Goal: Task Accomplishment & Management: Use online tool/utility

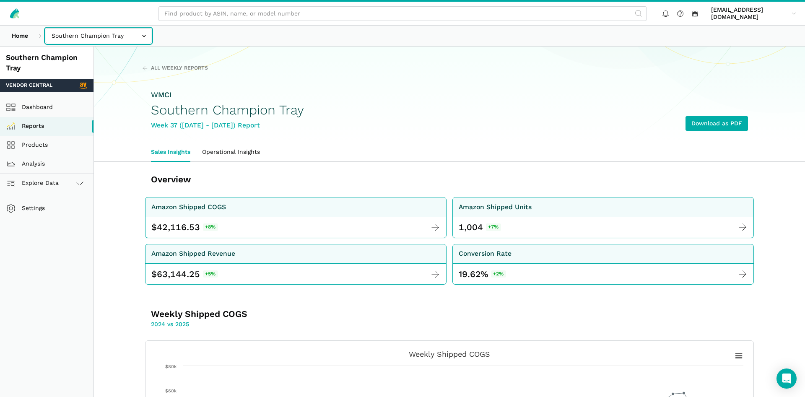
click at [97, 31] on input "text" at bounding box center [99, 35] width 106 height 15
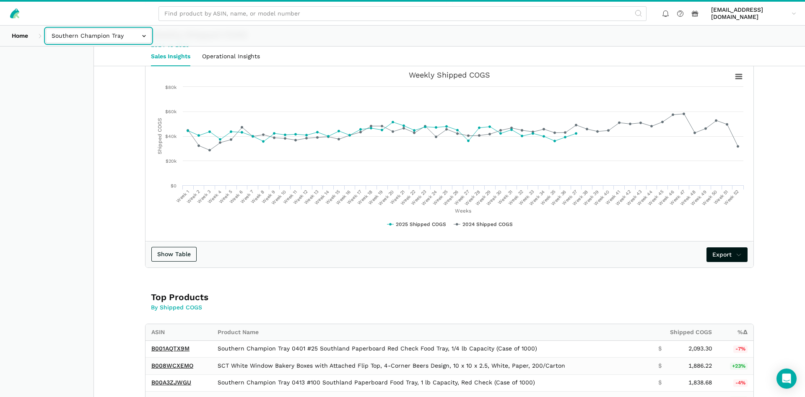
scroll to position [256, 0]
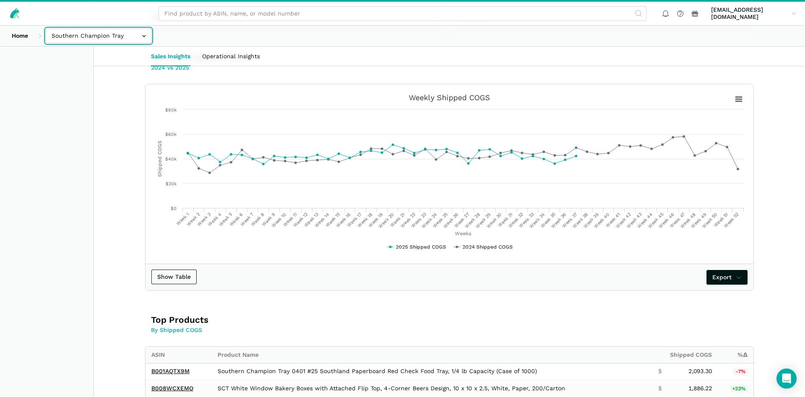
click at [102, 43] on input "text" at bounding box center [99, 35] width 106 height 15
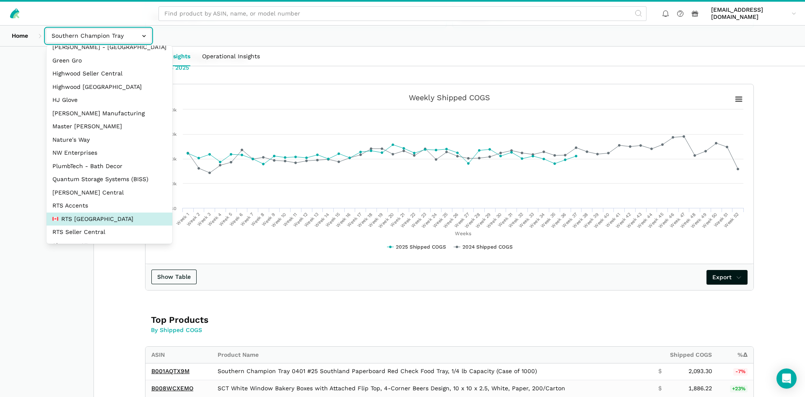
scroll to position [112, 0]
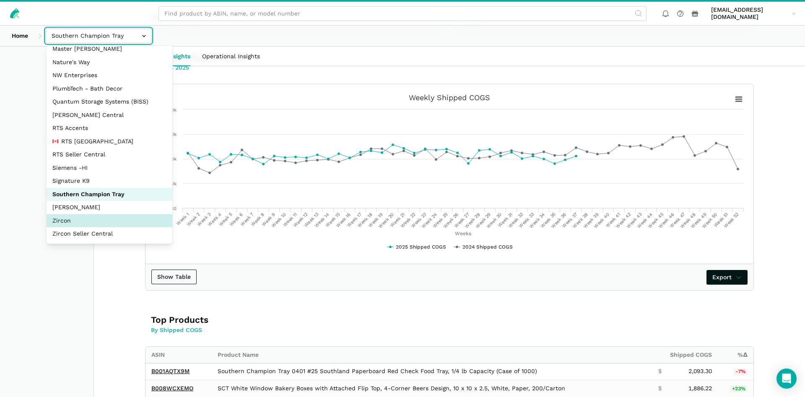
select select "DM38AQ3CPtVJ89bBDkVCzKzE"
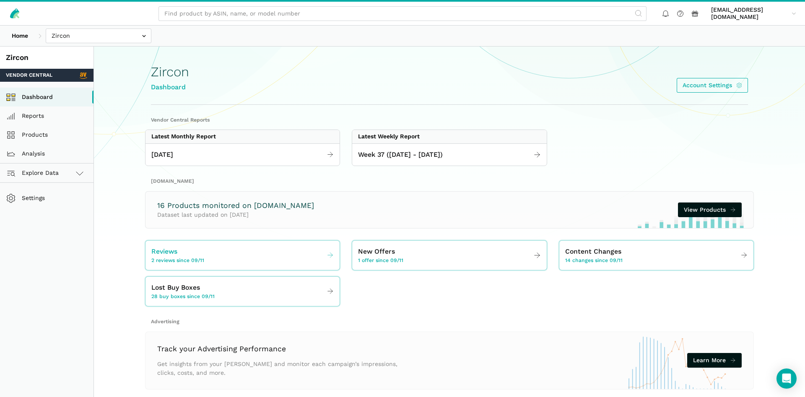
click at [250, 251] on link "Reviews 2 reviews since 09/11" at bounding box center [242, 254] width 194 height 23
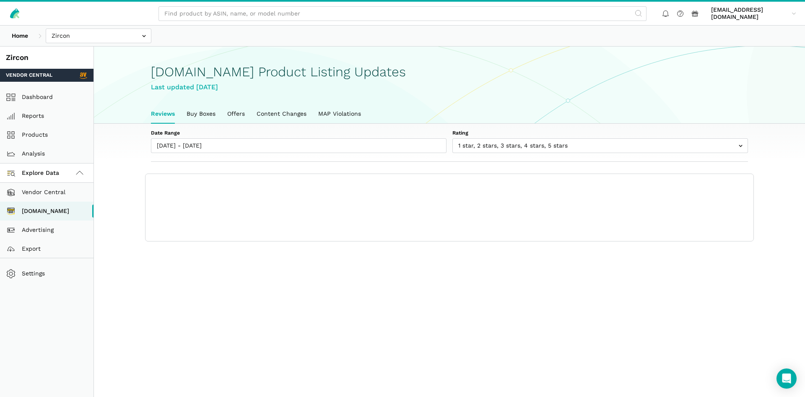
scroll to position [3, 0]
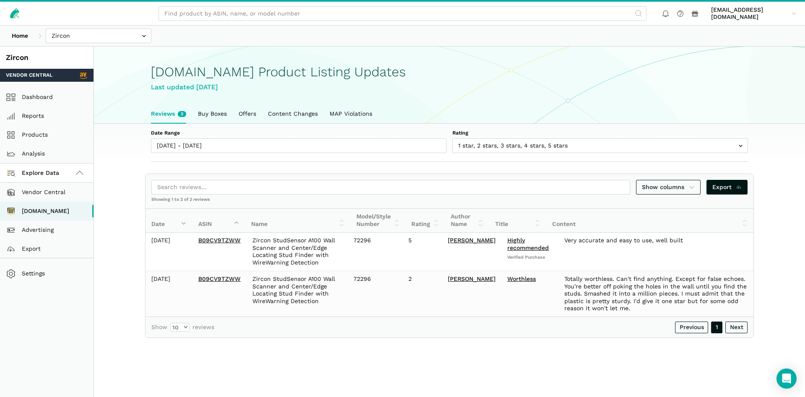
click at [679, 93] on div "Amazon.com Product Listing Updates Last updated September 17, 2025" at bounding box center [449, 75] width 597 height 57
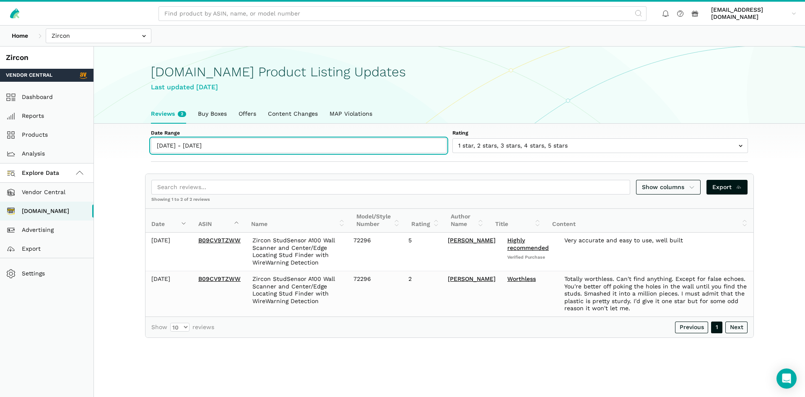
type input "09/11/2025"
type input "09/17/2025"
click at [230, 140] on input "09/11/2025 - 09/17/2025" at bounding box center [298, 145] width 295 height 15
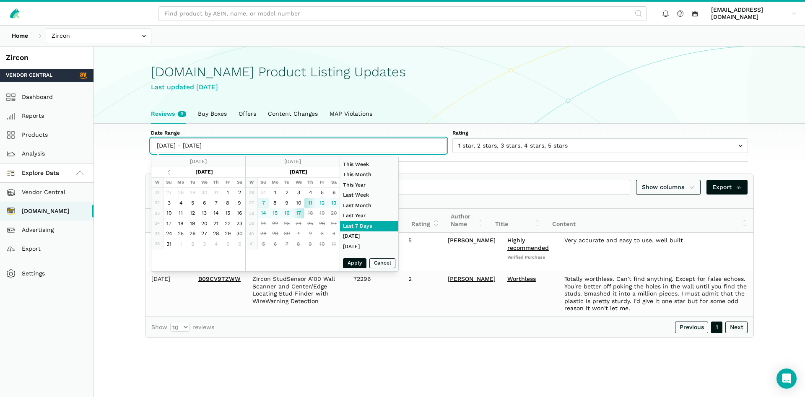
type input "09/07/2025"
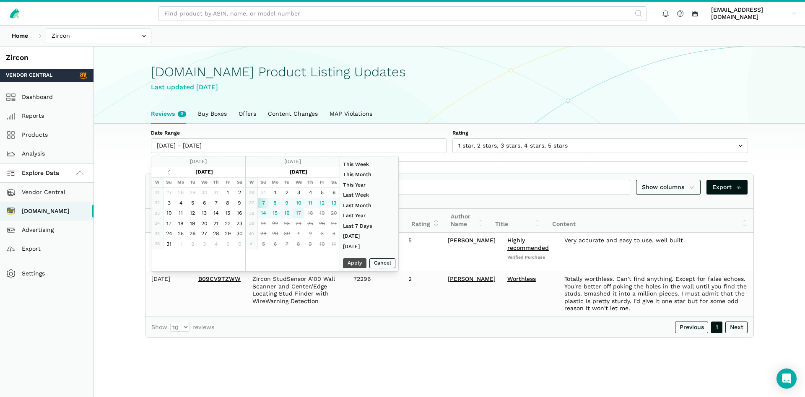
type input "09/17/2025"
type input "07/01/2025"
type input "07/31/2025"
type input "09/07/2025"
type input "09/17/2025"
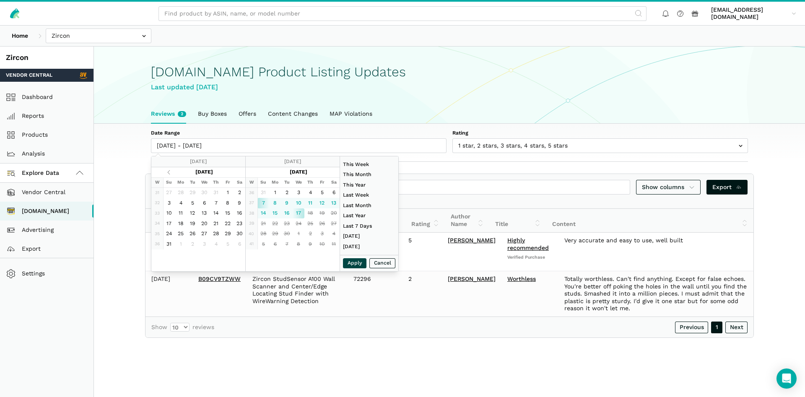
click at [361, 261] on button "Apply" at bounding box center [354, 263] width 23 height 10
type input "09/07/2025 - 09/17/2025"
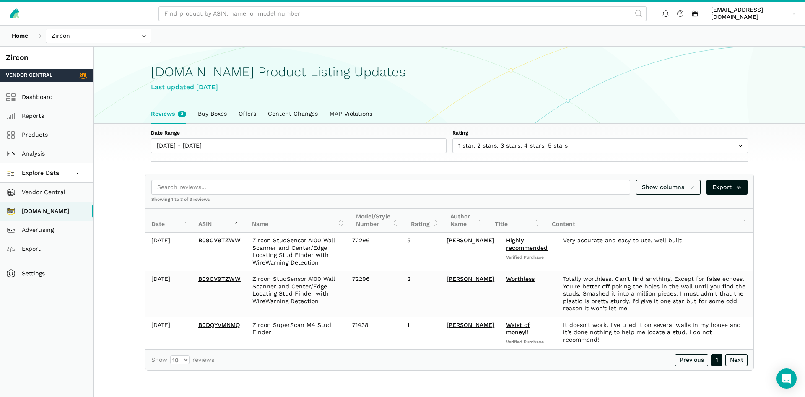
drag, startPoint x: 495, startPoint y: 153, endPoint x: 495, endPoint y: 148, distance: 5.5
click at [495, 153] on div "Date Range 09/07/2025 - 09/17/2025 Rating 1 star 2 stars 3 stars 4 stars 5 stars" at bounding box center [449, 143] width 644 height 38
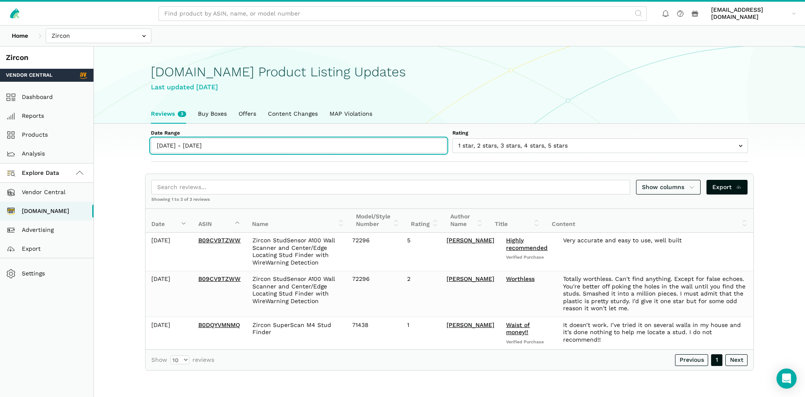
click at [239, 143] on input "09/07/2025 - 09/17/2025" at bounding box center [298, 145] width 295 height 15
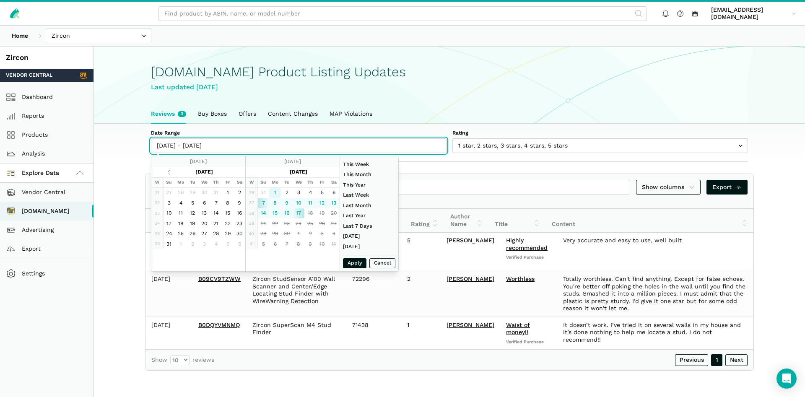
type input "09/01/2025"
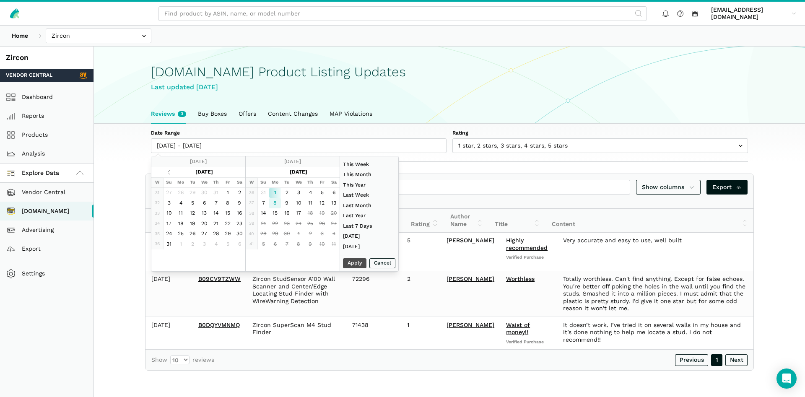
type input "09/08/2025"
type input "09/17/2025"
type input "07/01/2025"
type input "07/31/2025"
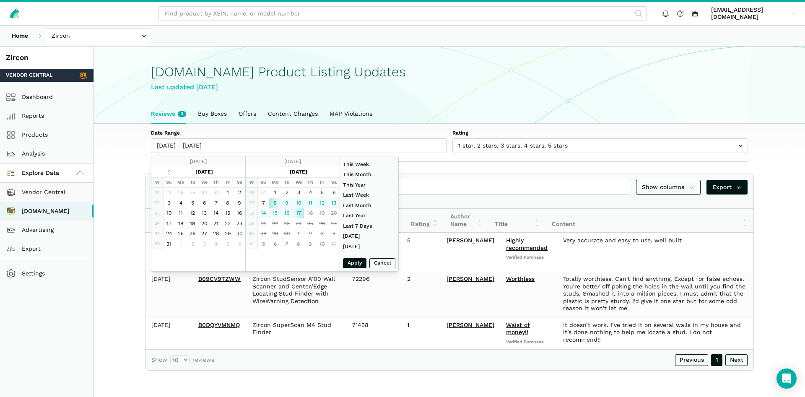
type input "09/08/2025"
type input "09/17/2025"
click at [354, 263] on button "Apply" at bounding box center [354, 263] width 23 height 10
type input "09/08/2025 - 09/17/2025"
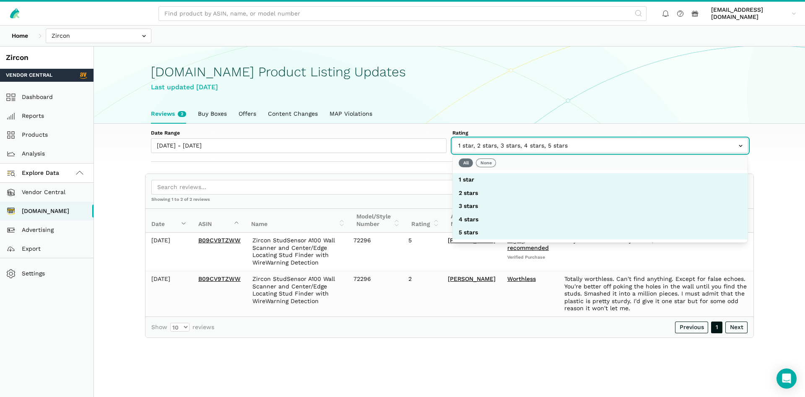
click at [471, 148] on input "text" at bounding box center [599, 145] width 295 height 15
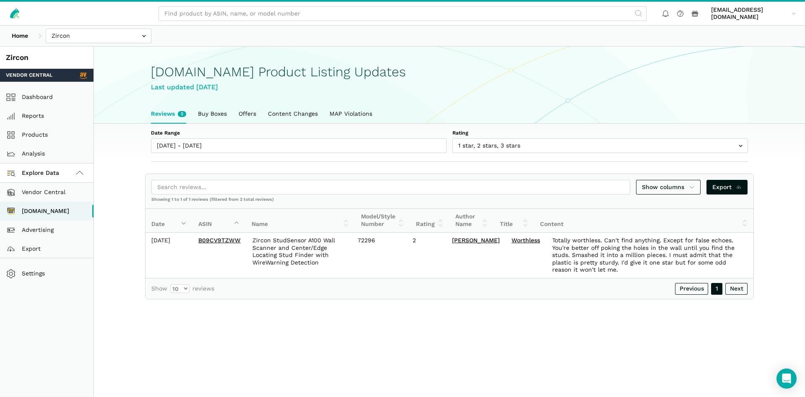
click at [546, 65] on h1 "Amazon.com Product Listing Updates" at bounding box center [449, 72] width 597 height 15
click at [717, 189] on span "Export" at bounding box center [727, 187] width 30 height 9
